Goal: Task Accomplishment & Management: Manage account settings

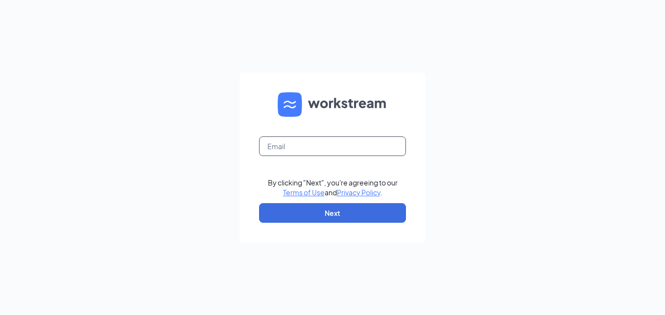
click at [286, 136] on input "text" at bounding box center [332, 146] width 147 height 20
click at [285, 144] on input "text" at bounding box center [332, 146] width 147 height 20
type input "[EMAIL_ADDRESS][DOMAIN_NAME]"
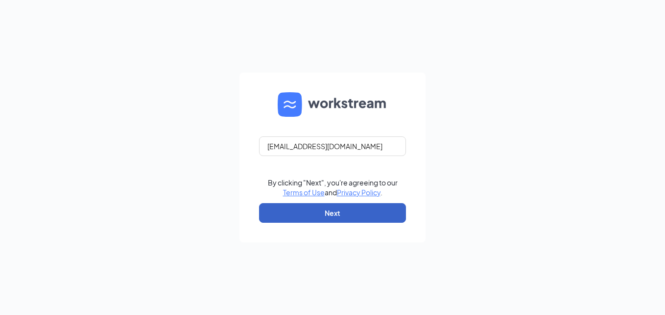
click at [351, 208] on button "Next" at bounding box center [332, 213] width 147 height 20
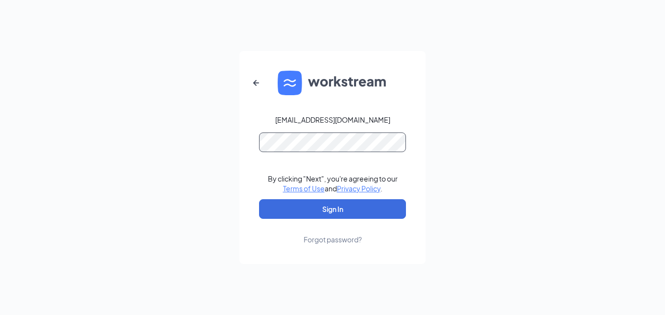
click at [259, 199] on button "Sign In" at bounding box center [332, 209] width 147 height 20
click at [460, 132] on div "[EMAIL_ADDRESS][DOMAIN_NAME] By clicking "Next", you're agreeing to our Terms o…" at bounding box center [332, 157] width 665 height 315
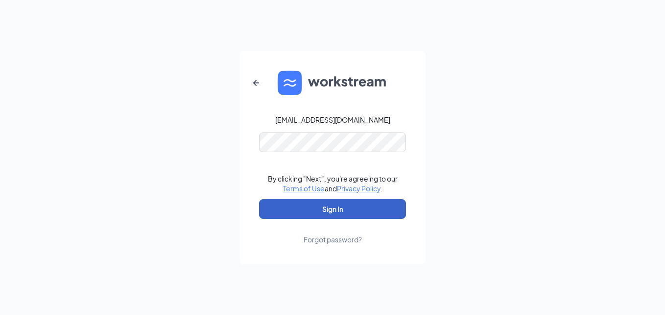
click at [365, 205] on button "Sign In" at bounding box center [332, 209] width 147 height 20
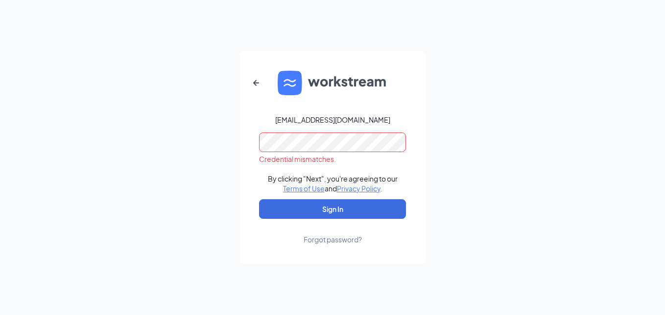
click at [202, 179] on div "[EMAIL_ADDRESS][DOMAIN_NAME] Credential mismatches. By clicking "Next", you're …" at bounding box center [332, 157] width 665 height 315
